Goal: Task Accomplishment & Management: Use online tool/utility

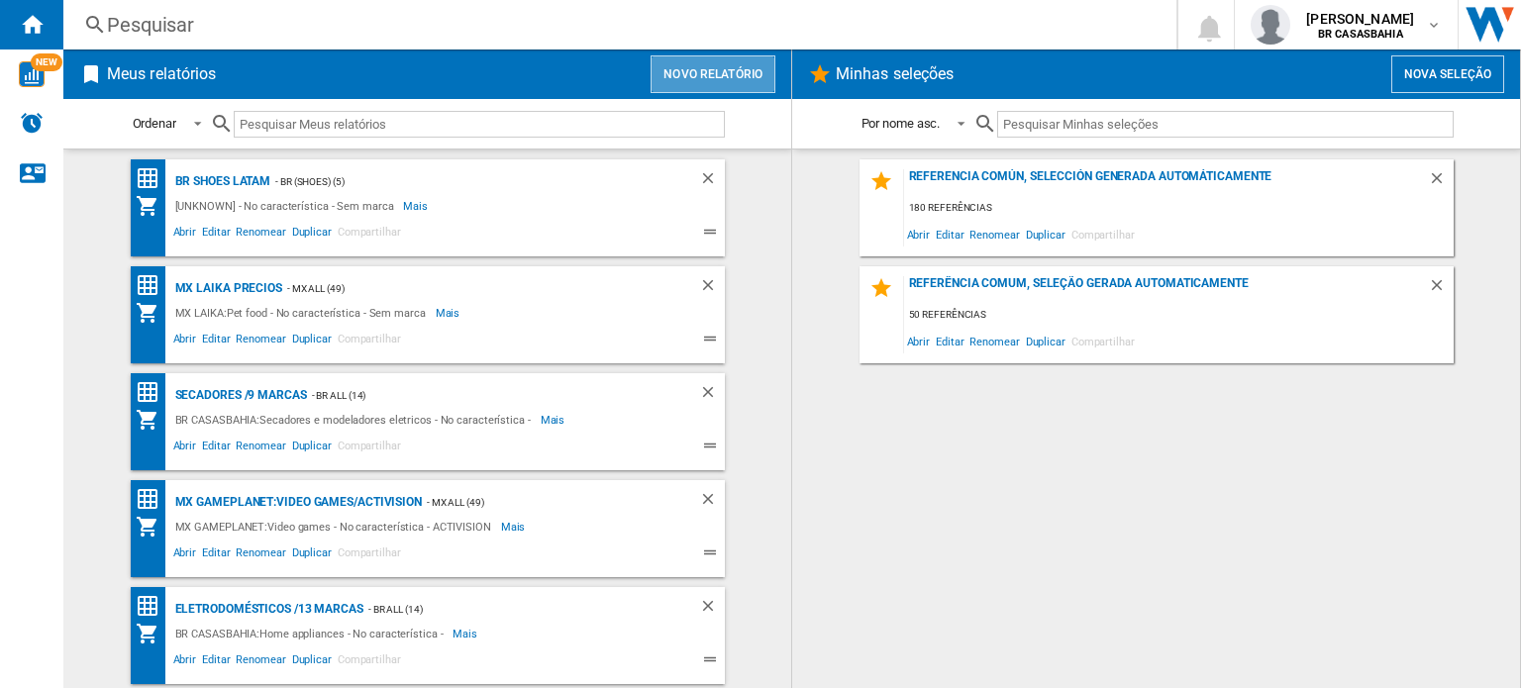
click at [744, 68] on button "Novo relatório" at bounding box center [712, 74] width 125 height 38
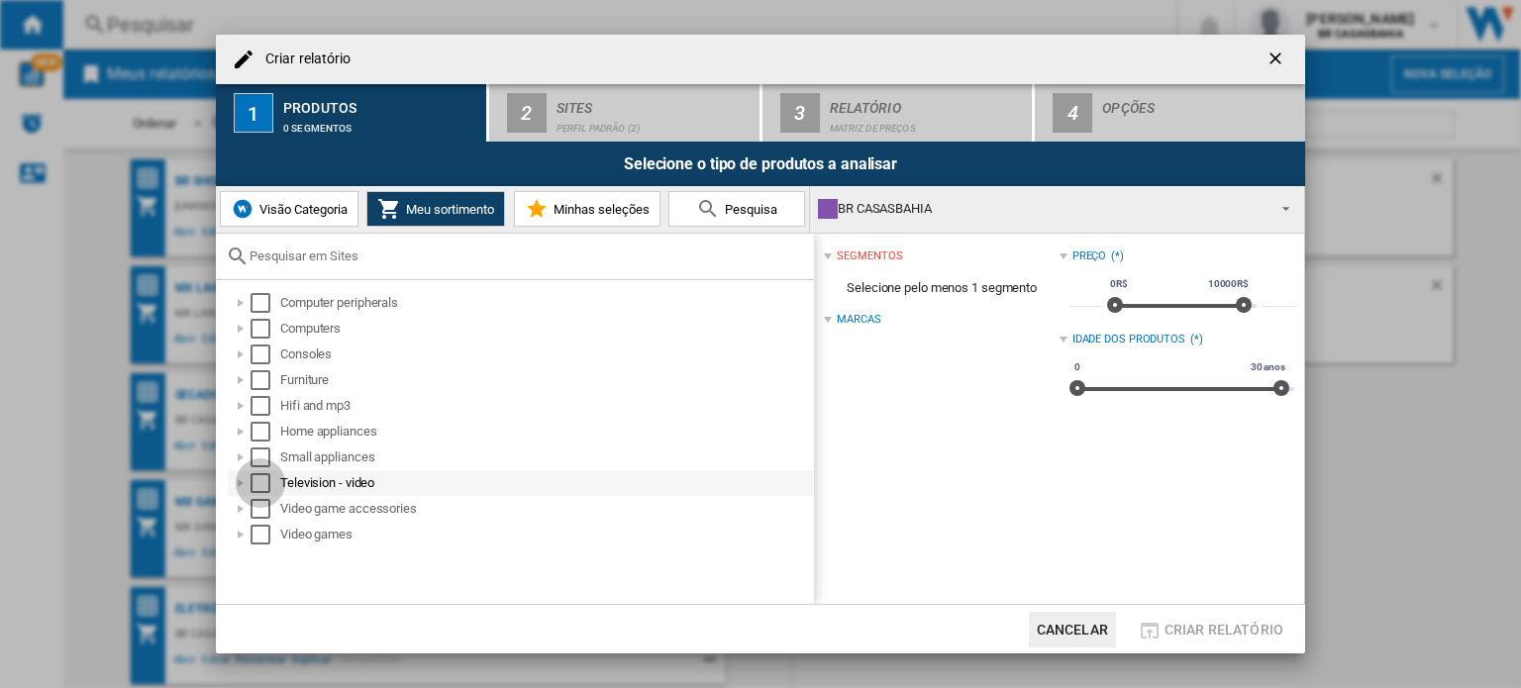
click at [263, 483] on div "Select" at bounding box center [260, 483] width 20 height 20
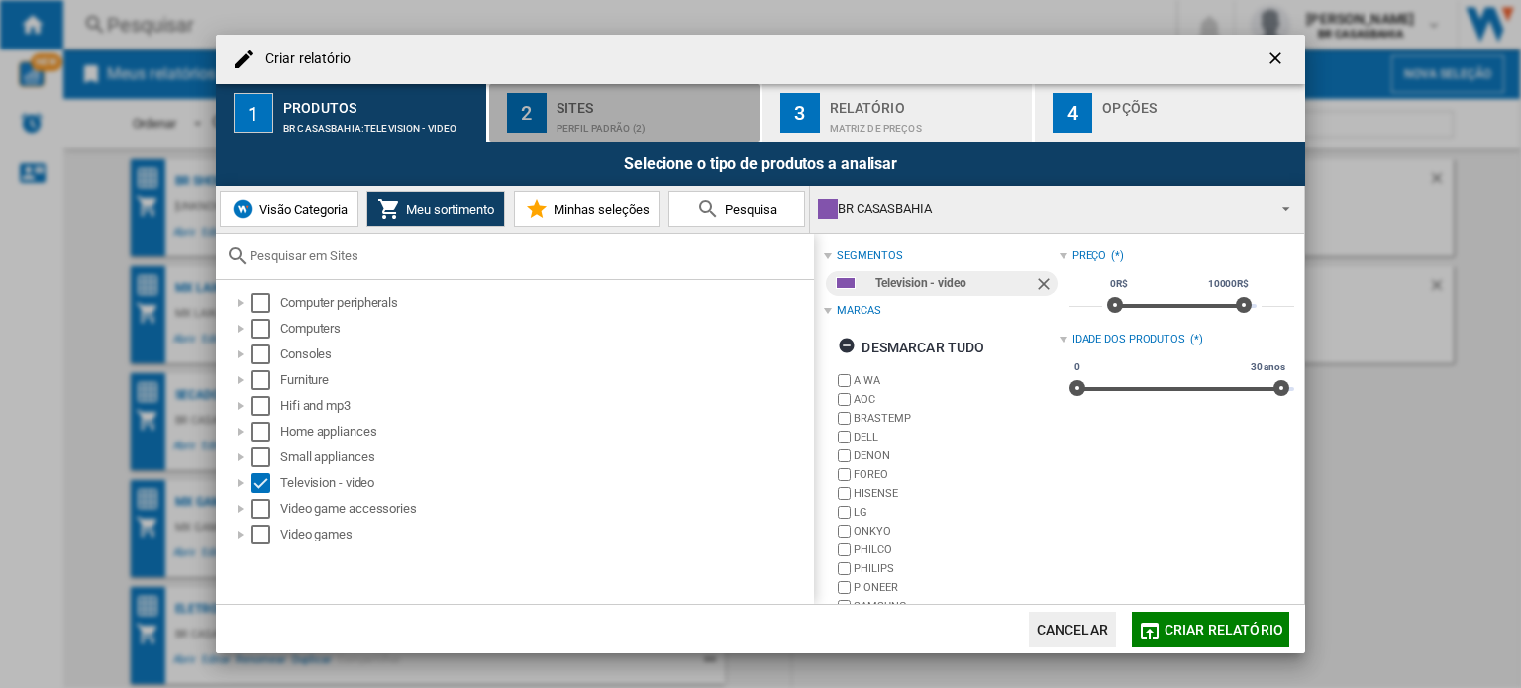
click at [632, 113] on div "Perfil padrão (2)" at bounding box center [653, 123] width 195 height 21
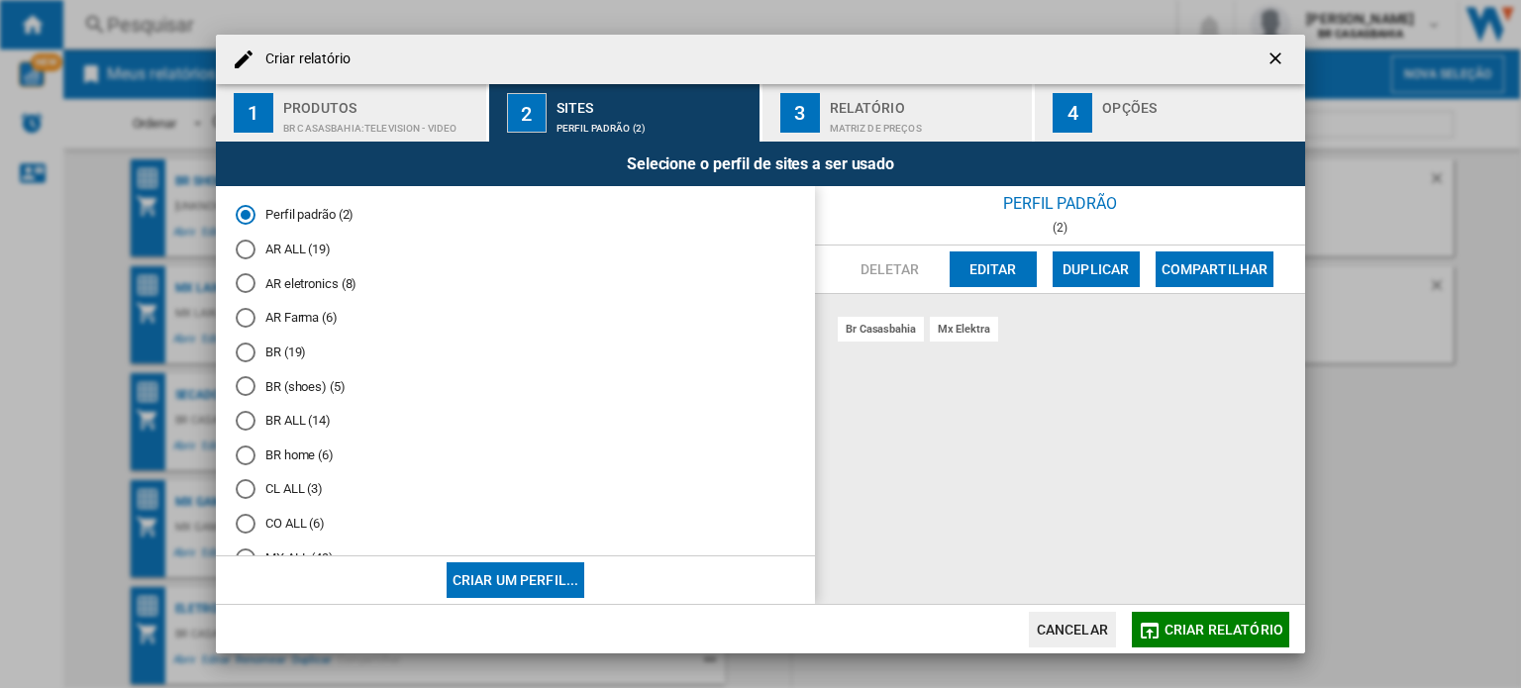
click at [301, 415] on md-radio-button "BR ALL (14)" at bounding box center [515, 421] width 559 height 19
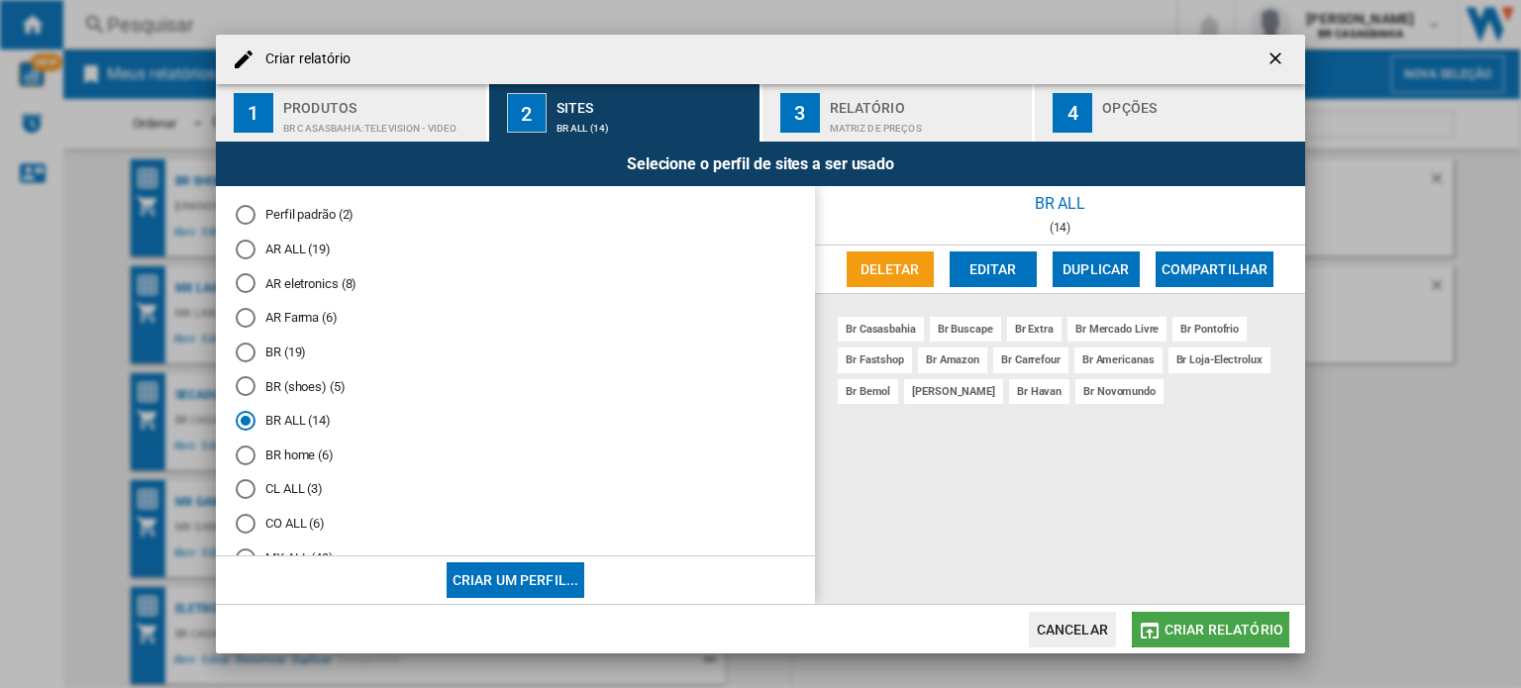
click at [1251, 624] on span "Criar relatório" at bounding box center [1223, 630] width 119 height 16
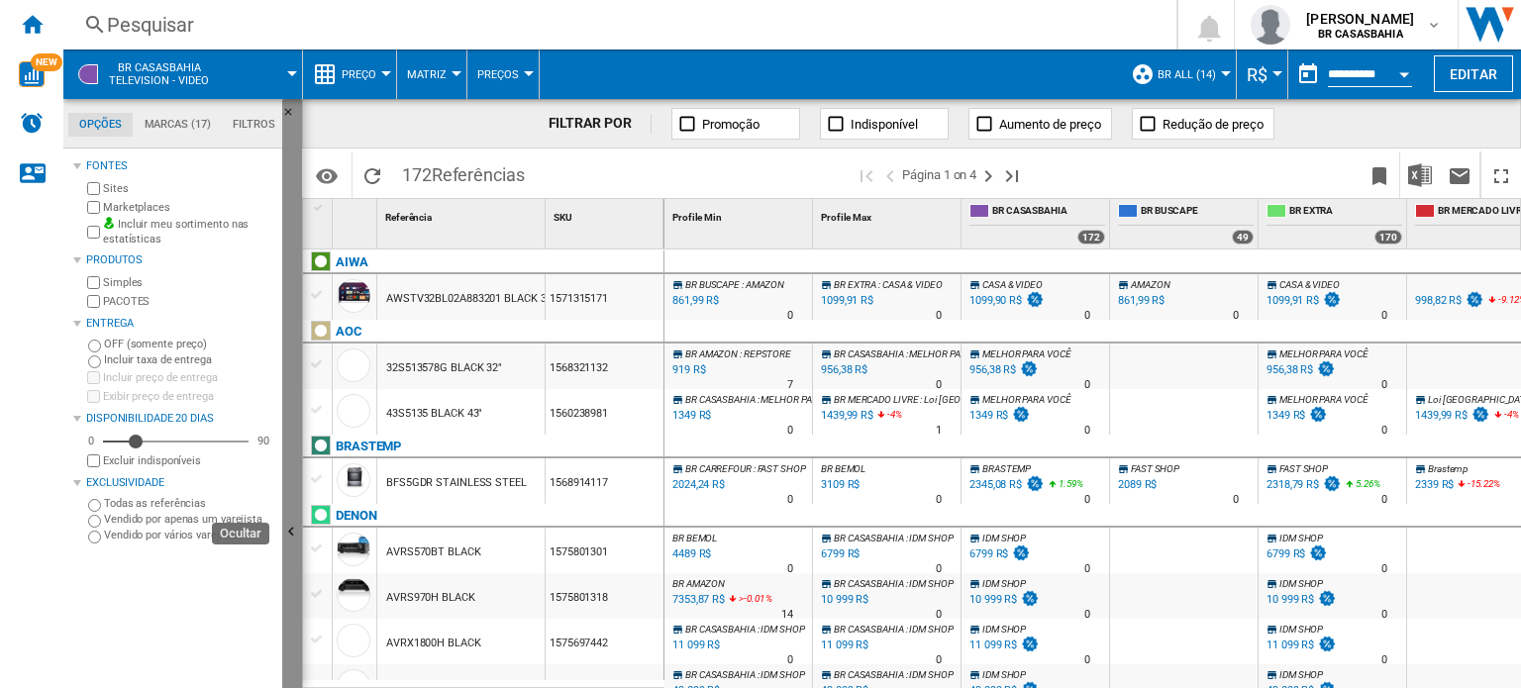
click at [284, 525] on ng-md-icon "Ocultar" at bounding box center [294, 535] width 24 height 24
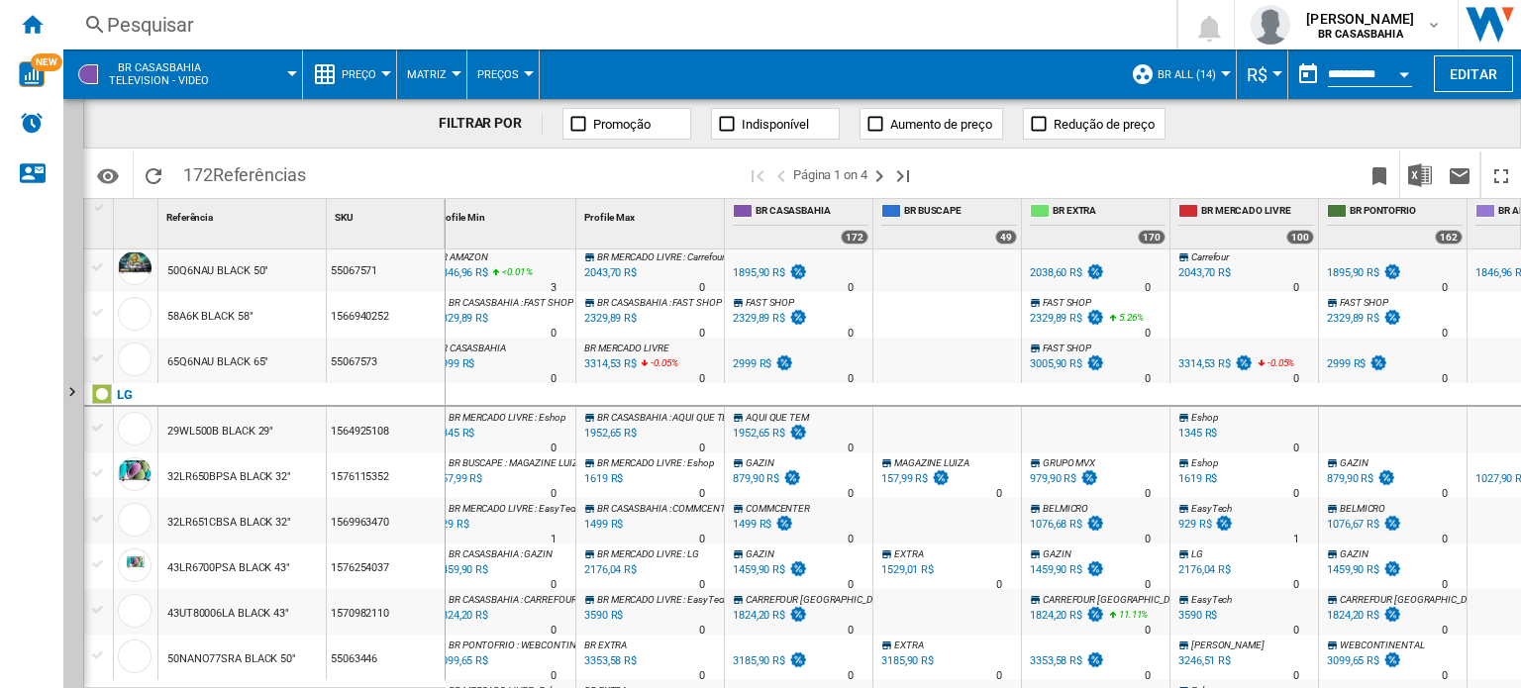
scroll to position [695, 0]
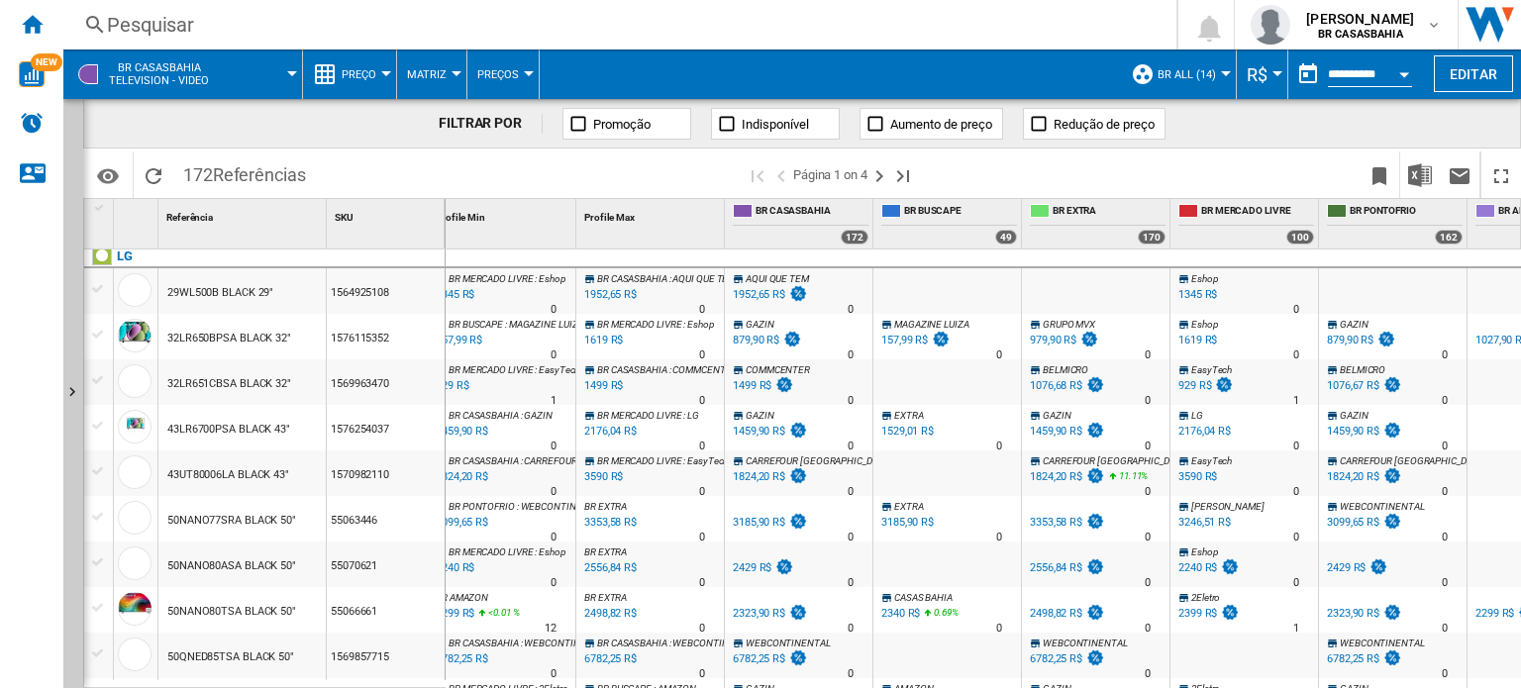
click at [384, 67] on button "Preço" at bounding box center [364, 73] width 45 height 49
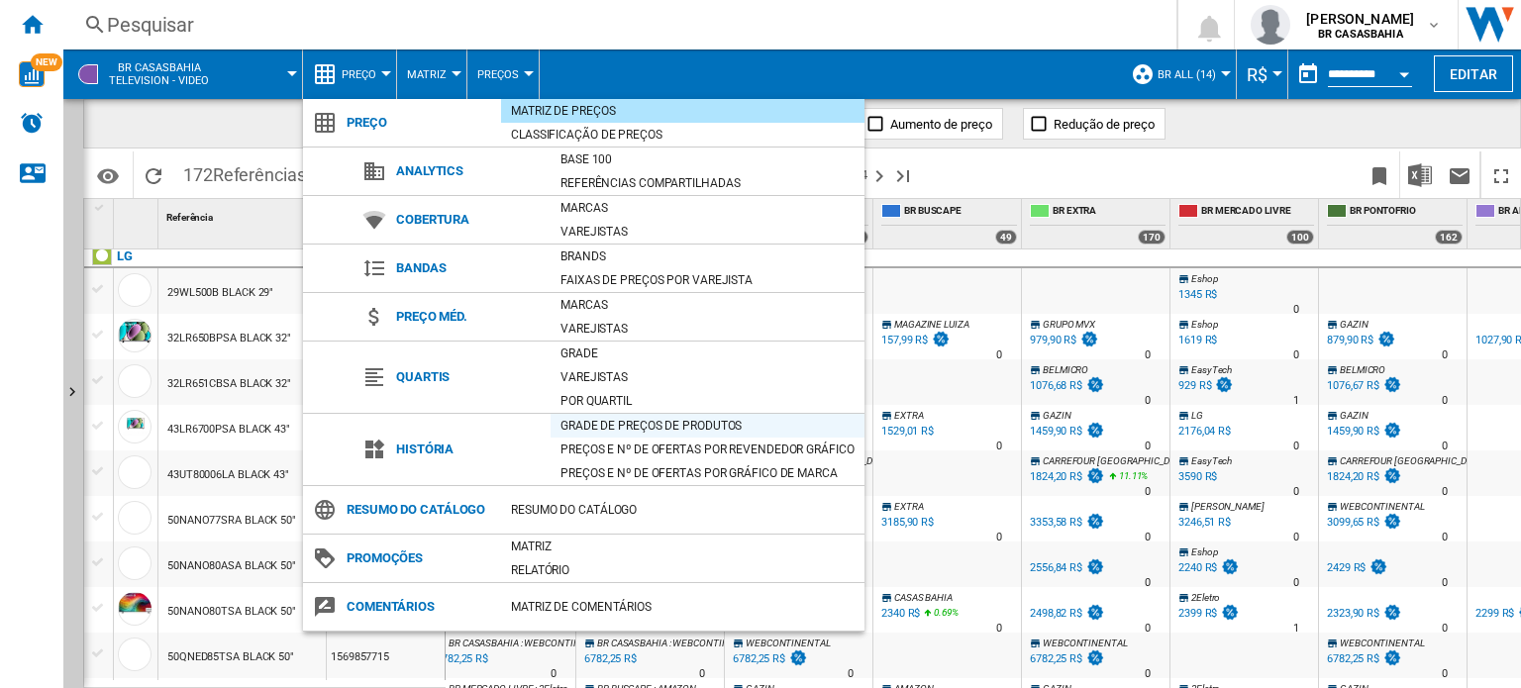
click at [612, 423] on div "Grade de preços de produtos" at bounding box center [707, 426] width 314 height 20
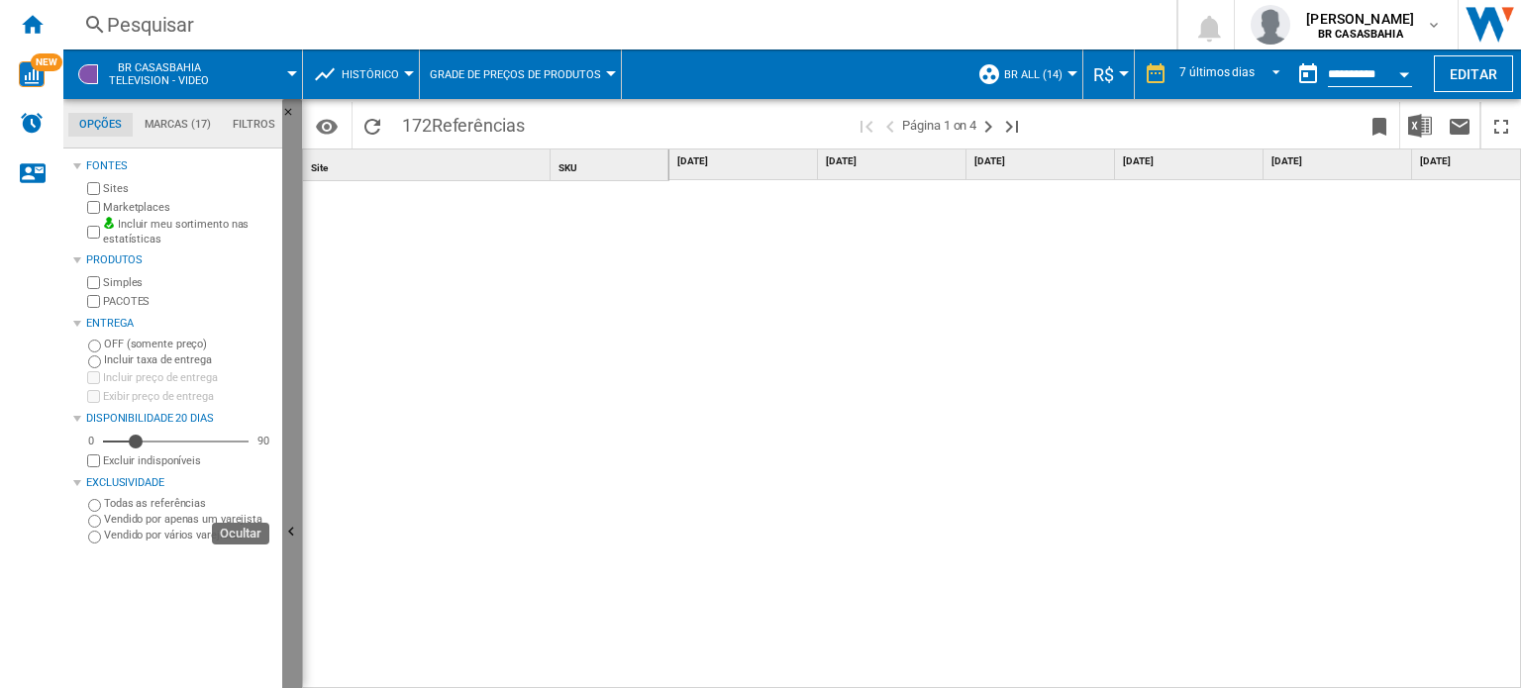
click at [297, 484] on button "Ocultar" at bounding box center [292, 533] width 20 height 868
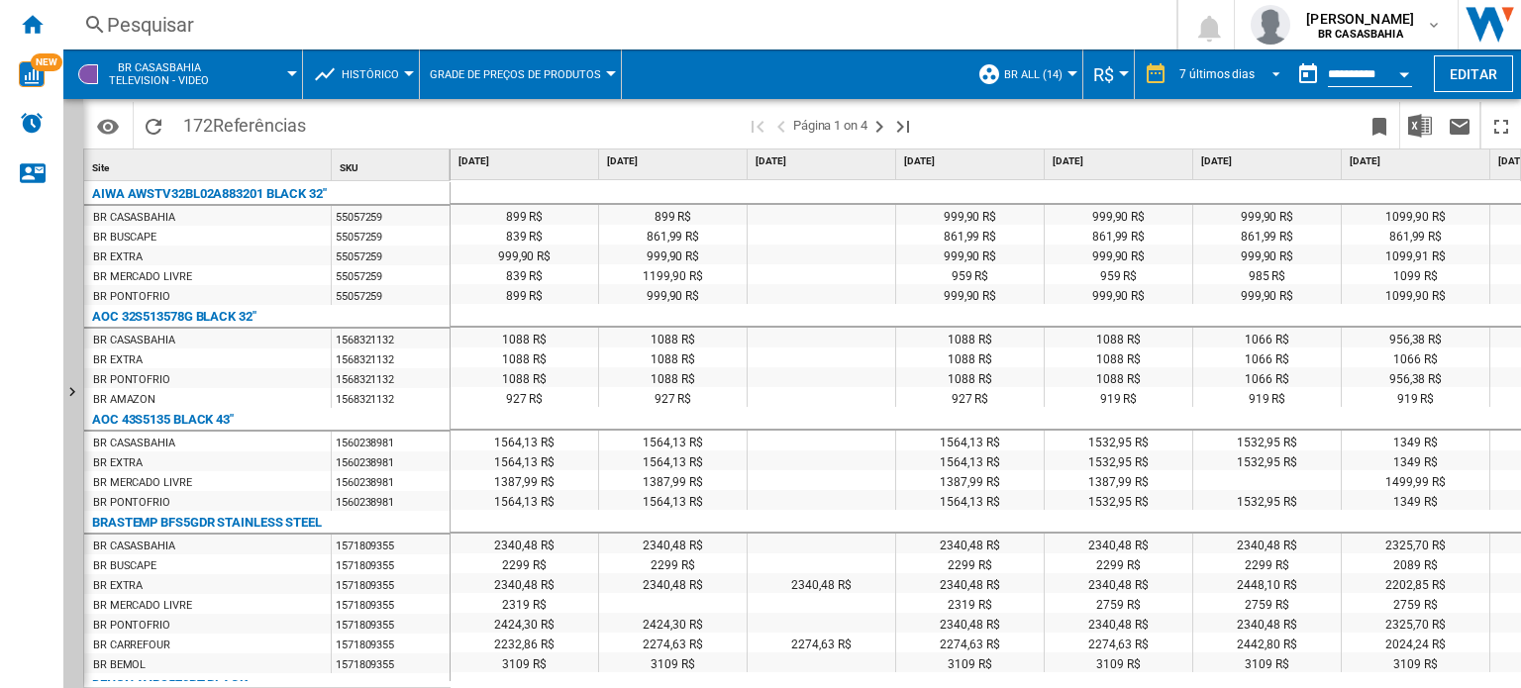
click at [1271, 83] on md-select-value "7 últimos dias" at bounding box center [1232, 74] width 111 height 30
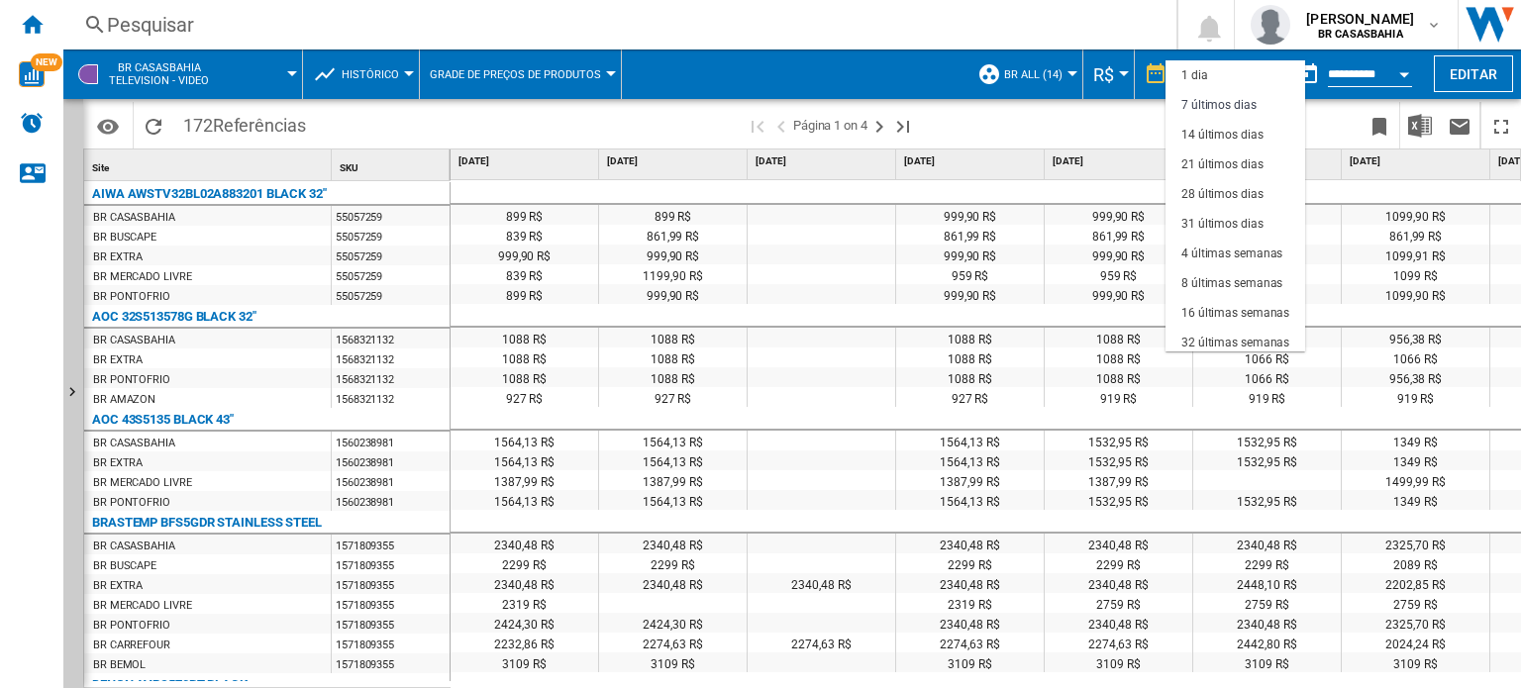
scroll to position [29, 0]
click at [1251, 202] on div "31 últimos dias" at bounding box center [1222, 195] width 82 height 17
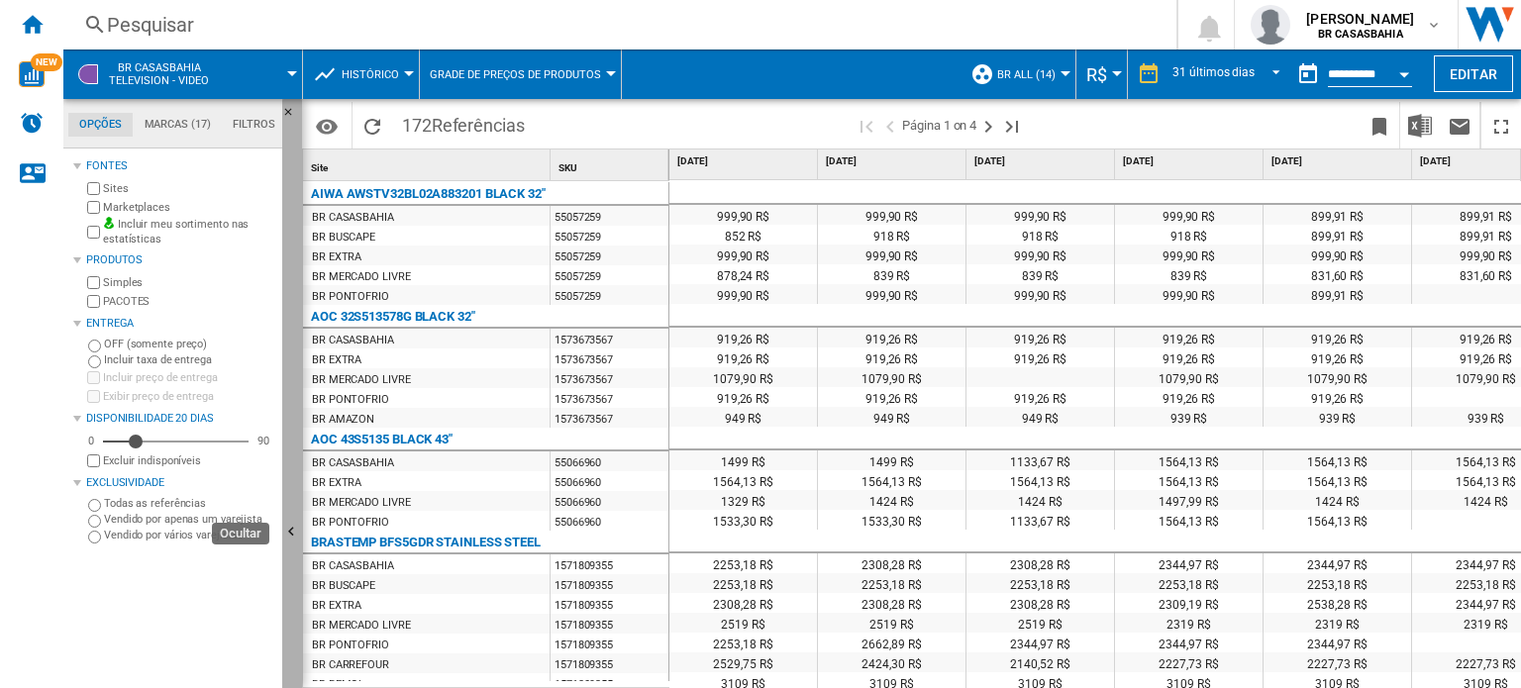
click at [293, 537] on ng-md-icon "Ocultar" at bounding box center [294, 535] width 24 height 24
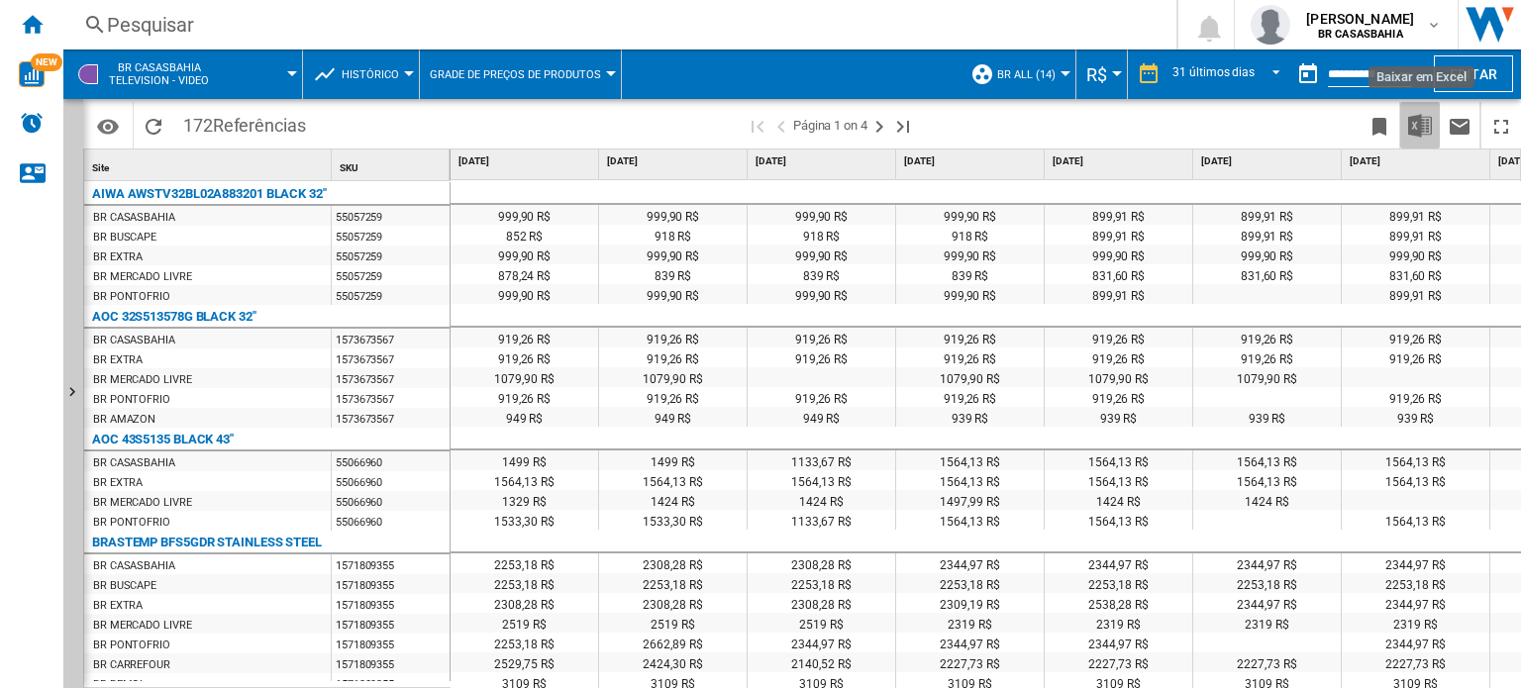
click at [1414, 132] on img "Baixar em Excel" at bounding box center [1420, 126] width 24 height 24
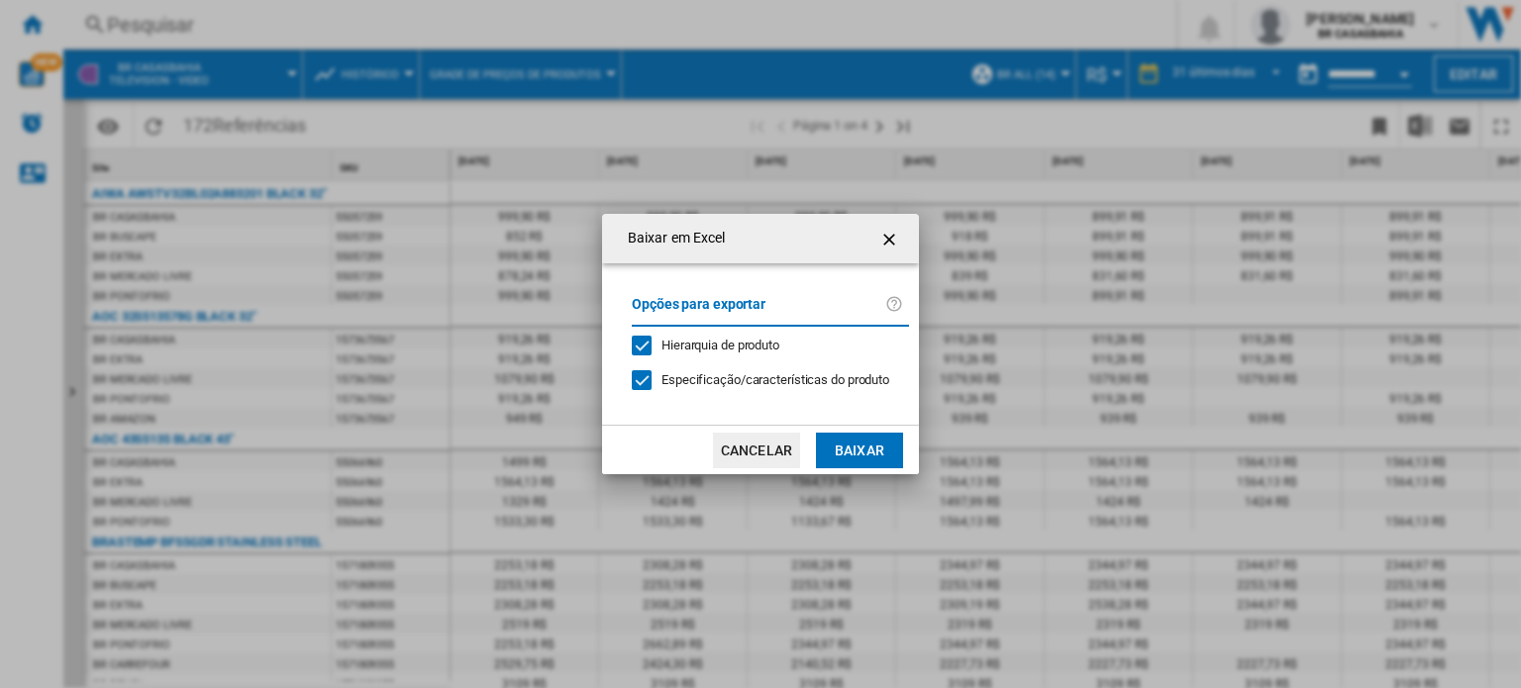
click at [888, 237] on ng-md-icon "getI18NText('BUTTONS.CLOSE_DIALOG')" at bounding box center [891, 240] width 24 height 24
